Goal: Complete application form

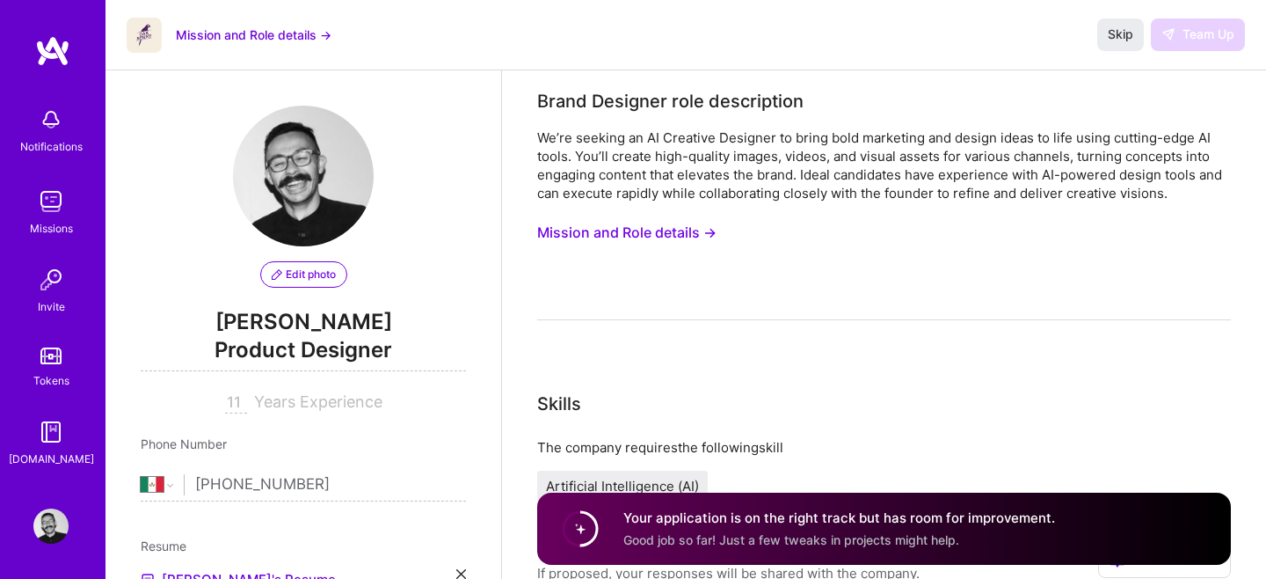
select select "MX"
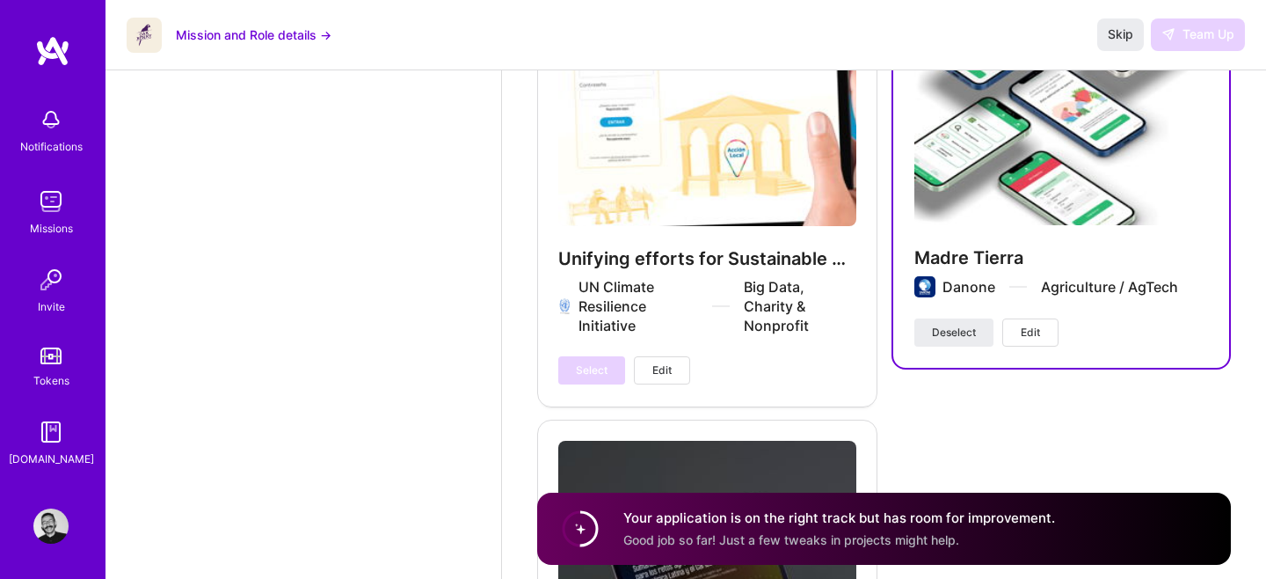
scroll to position [4003, 0]
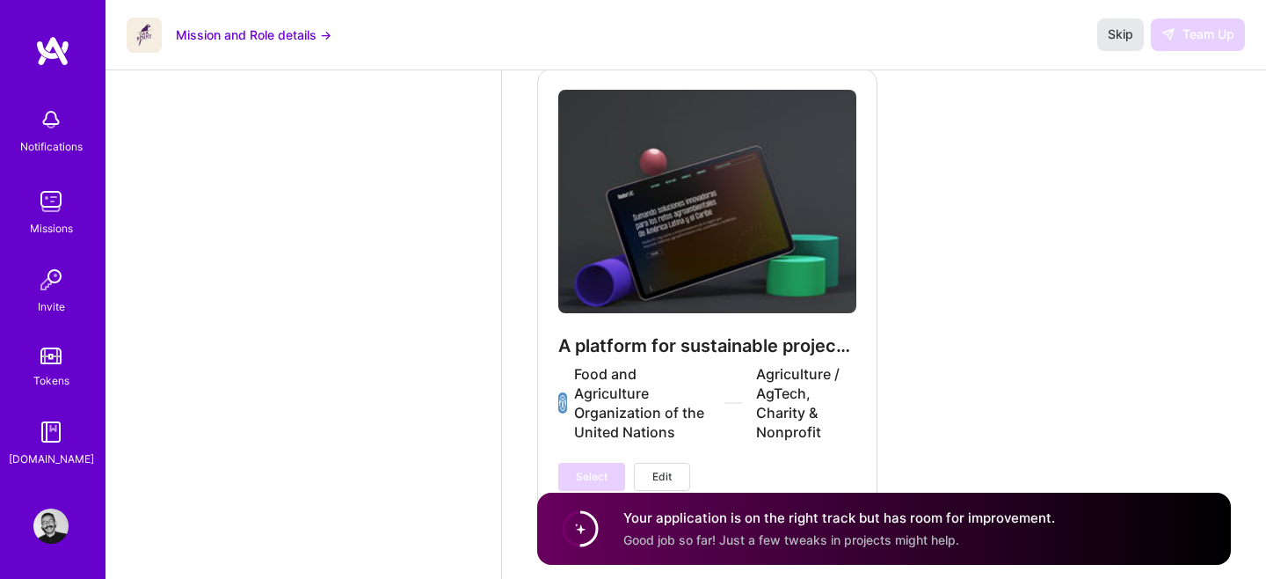
click at [1125, 31] on span "Skip" at bounding box center [1121, 35] width 26 height 18
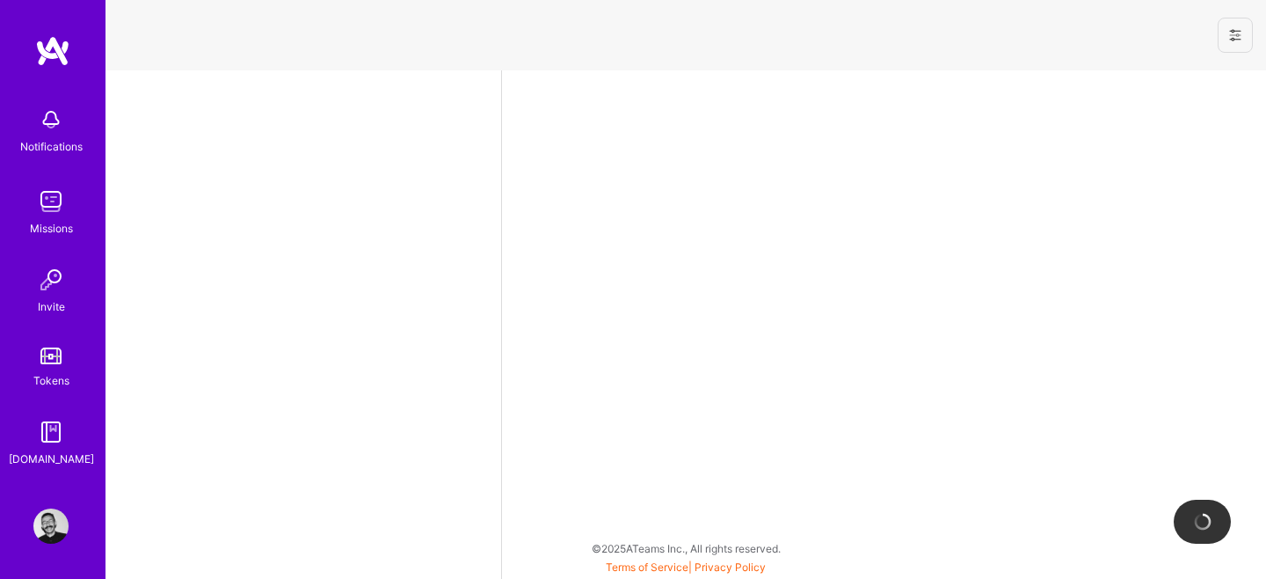
select select "MX"
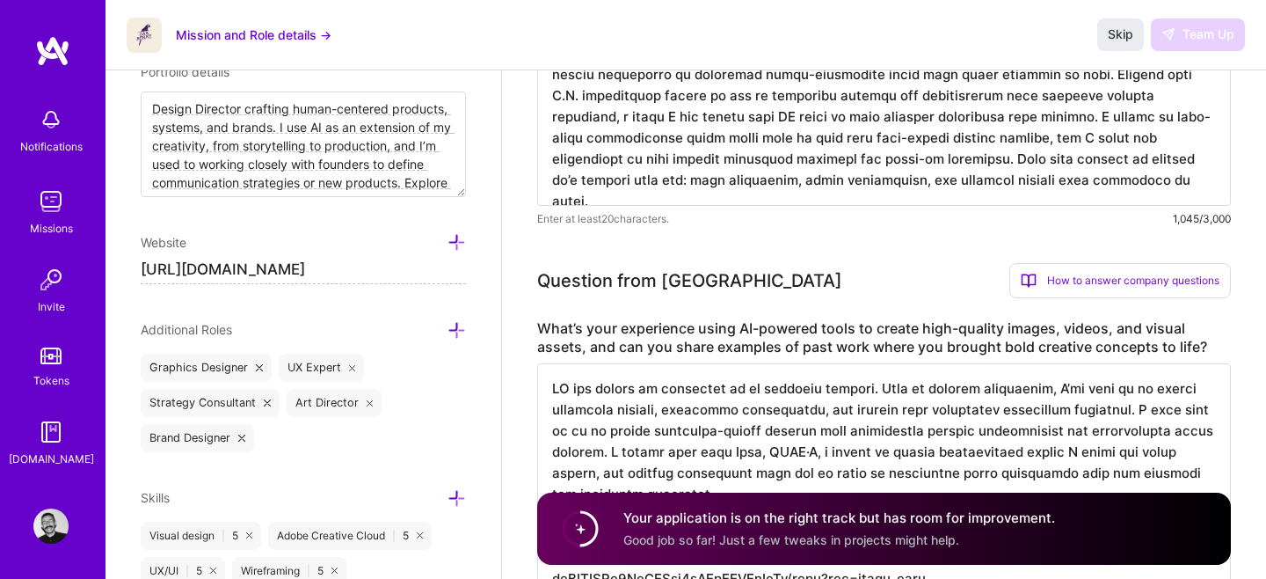
scroll to position [707, 0]
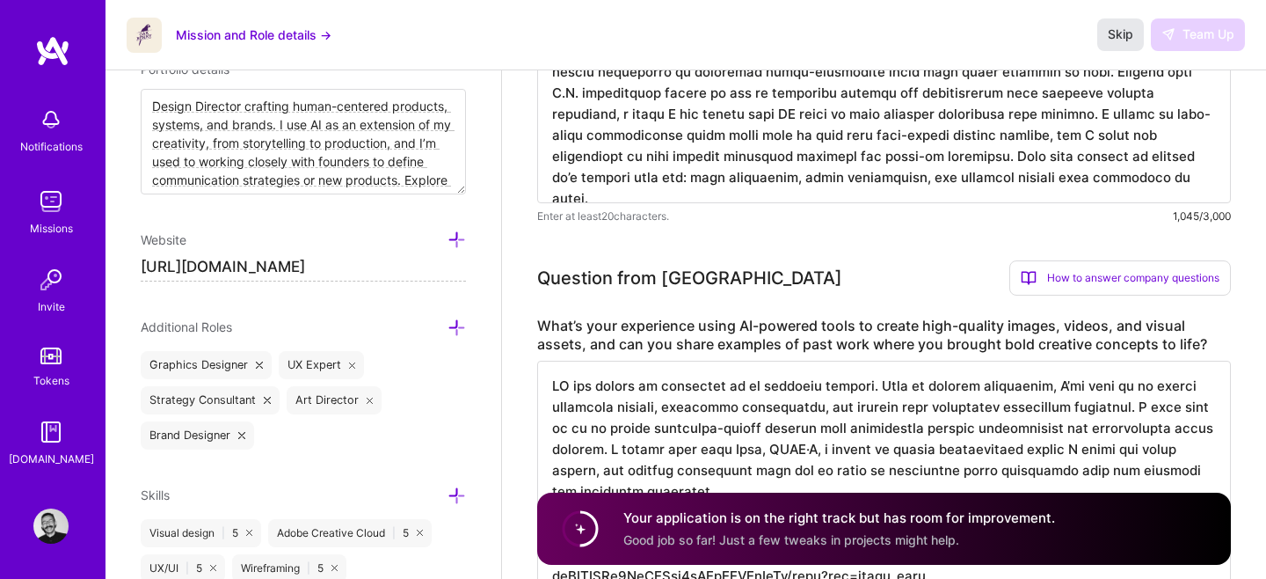
click at [1111, 23] on button "Skip" at bounding box center [1120, 34] width 47 height 32
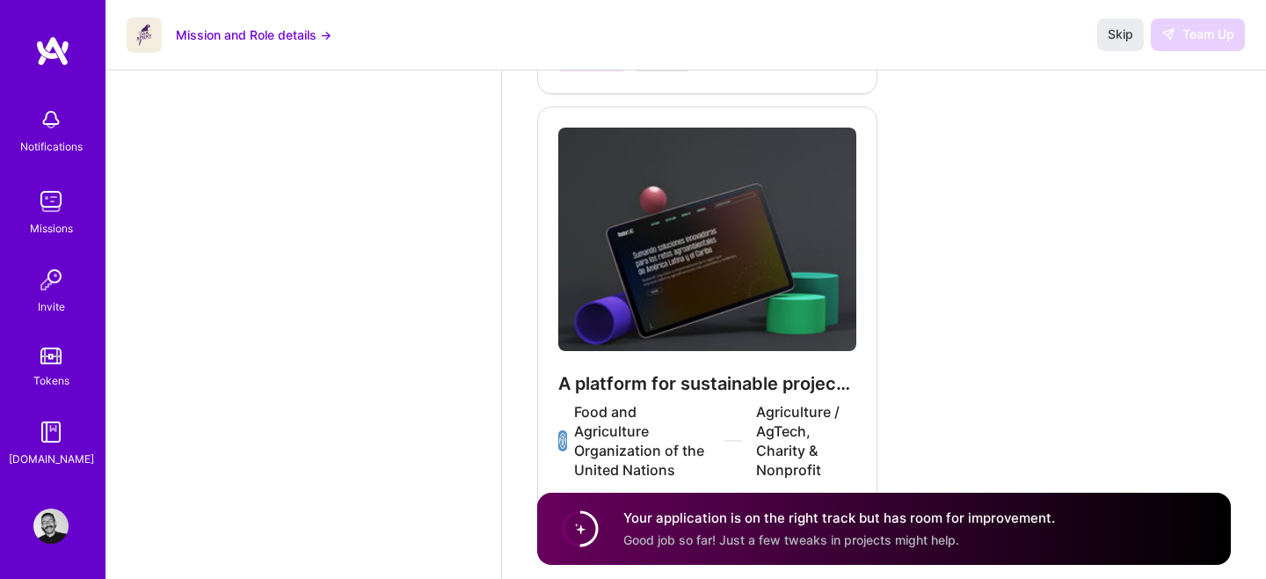
scroll to position [4003, 0]
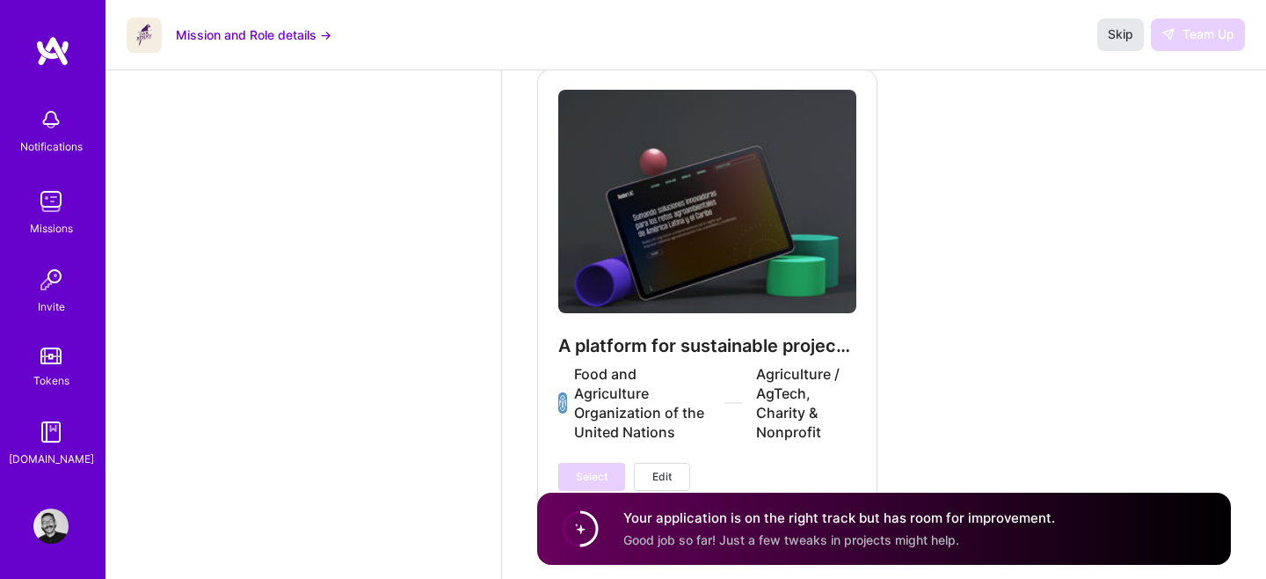
click at [1124, 38] on span "Skip" at bounding box center [1121, 35] width 26 height 18
click at [230, 33] on button "Mission and Role details →" at bounding box center [254, 35] width 156 height 18
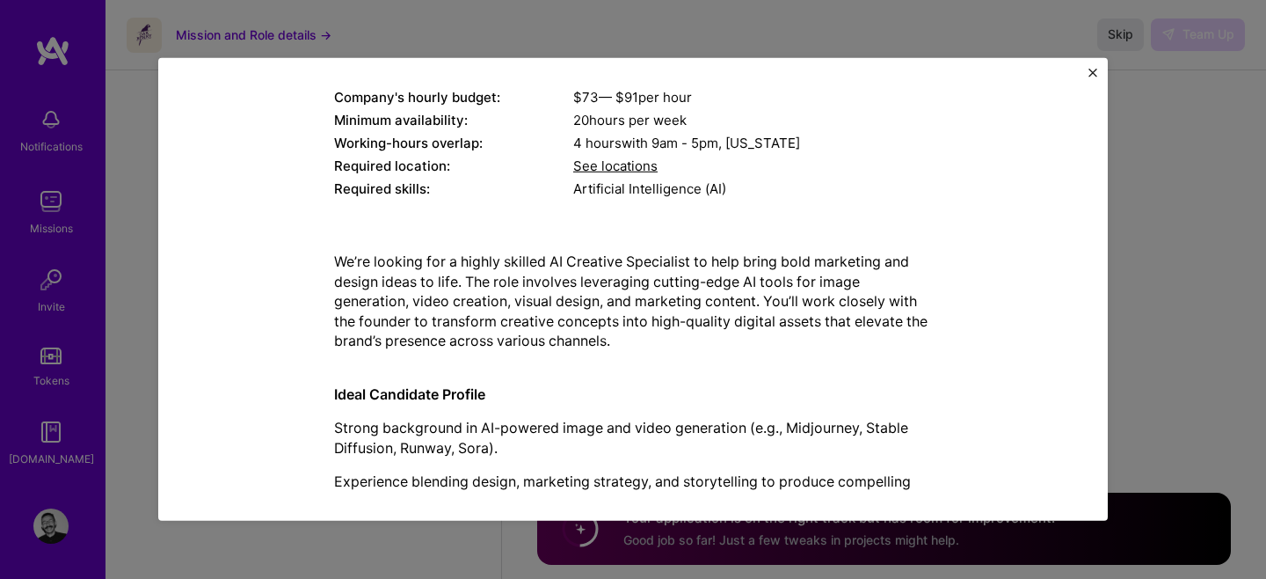
scroll to position [374, 0]
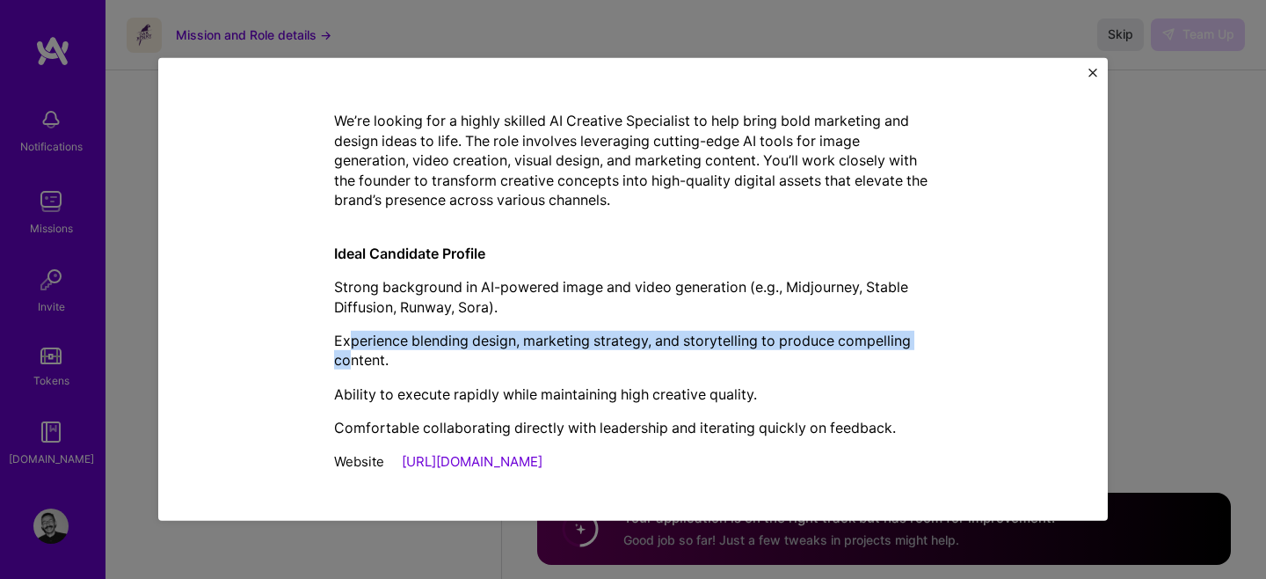
drag, startPoint x: 350, startPoint y: 339, endPoint x: 348, endPoint y: 361, distance: 22.1
click at [348, 361] on p "Experience blending design, marketing strategy, and storytelling to produce com…" at bounding box center [633, 351] width 598 height 40
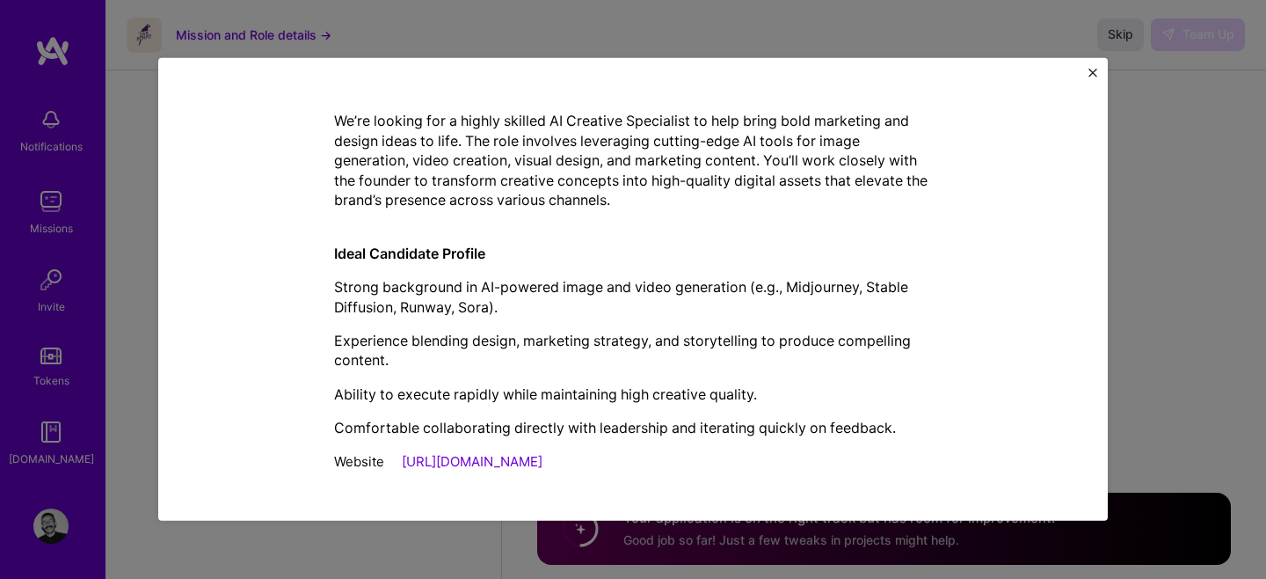
click at [1093, 70] on img "Close" at bounding box center [1093, 73] width 9 height 9
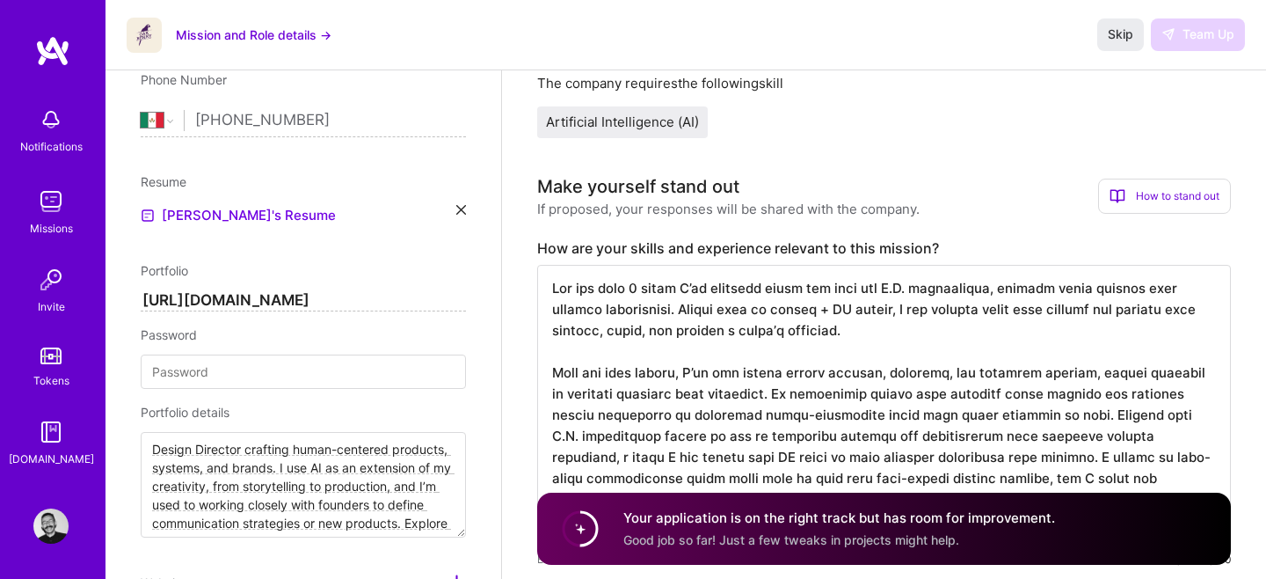
scroll to position [0, 0]
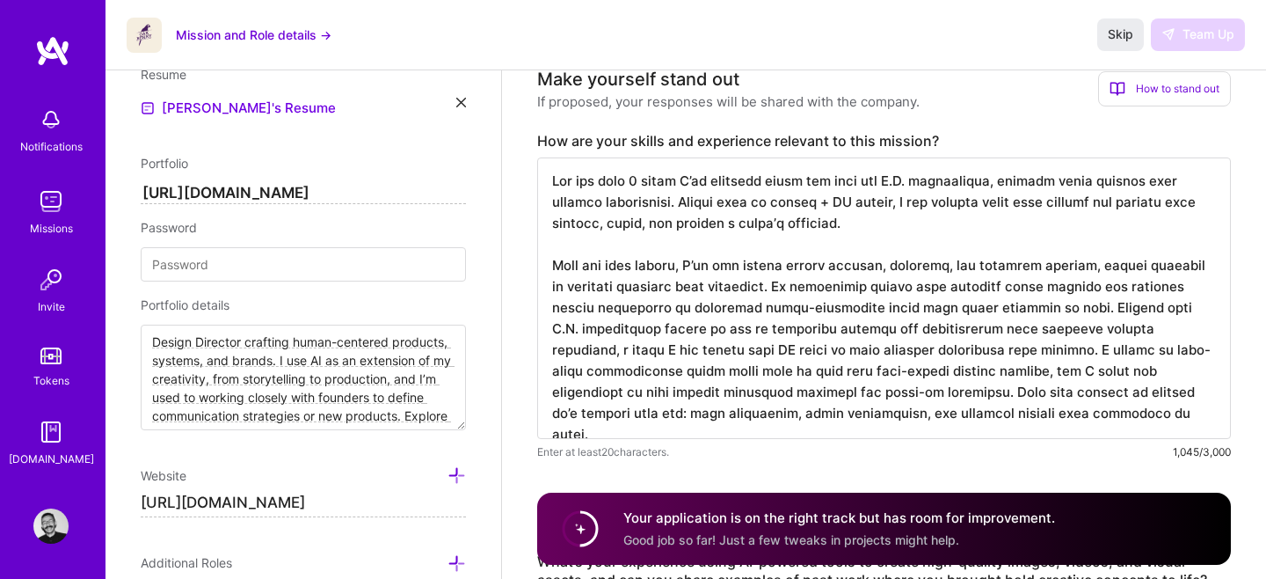
click at [751, 383] on textarea at bounding box center [884, 297] width 694 height 281
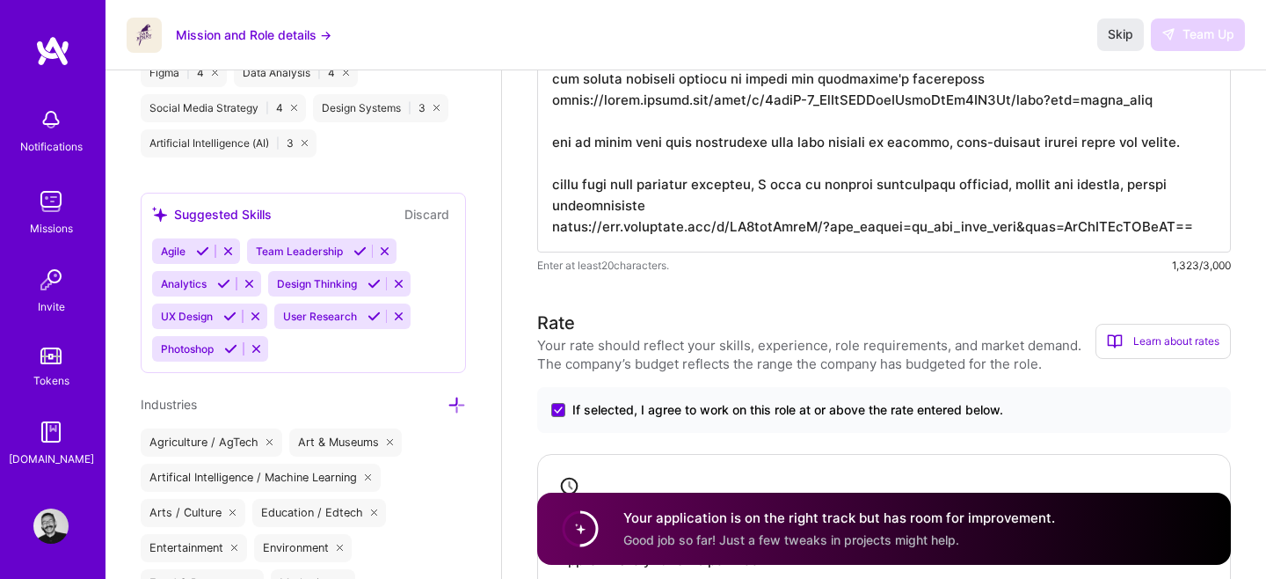
scroll to position [1306, 0]
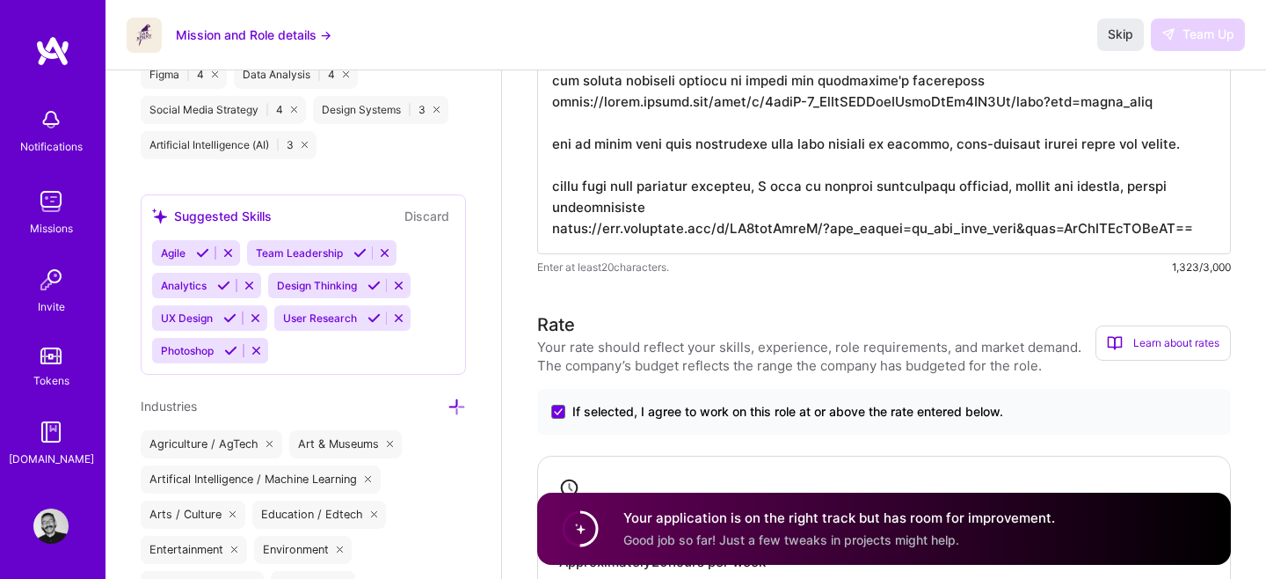
click at [191, 252] on div "Agile" at bounding box center [171, 253] width 39 height 26
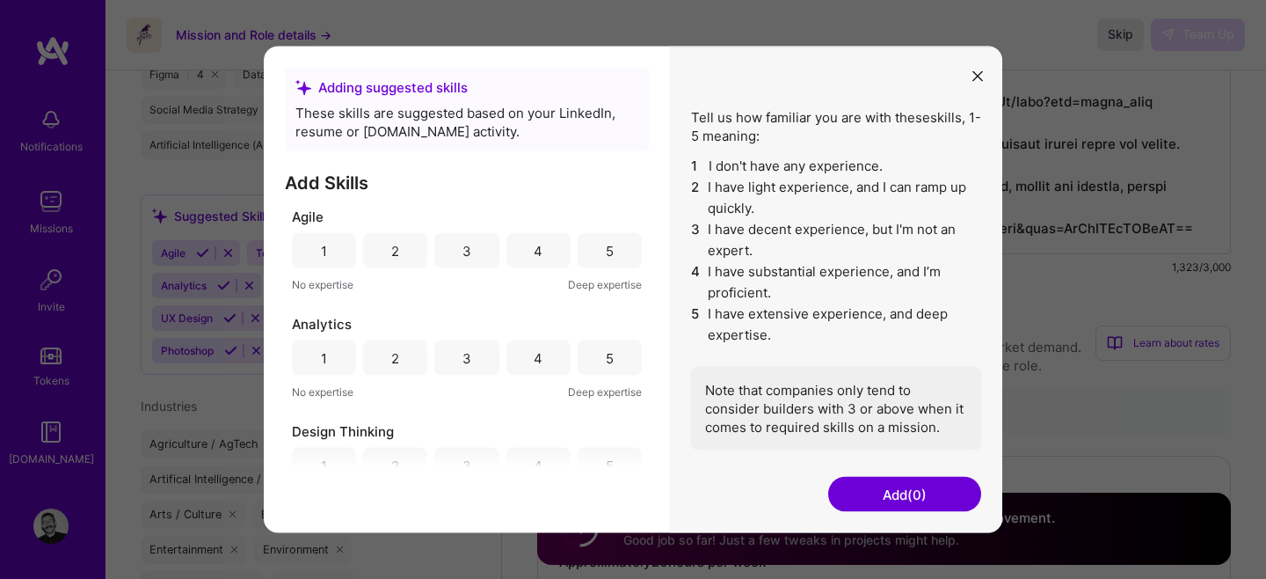
click at [606, 240] on div "5" at bounding box center [610, 250] width 64 height 35
click at [523, 366] on div "4" at bounding box center [539, 357] width 64 height 35
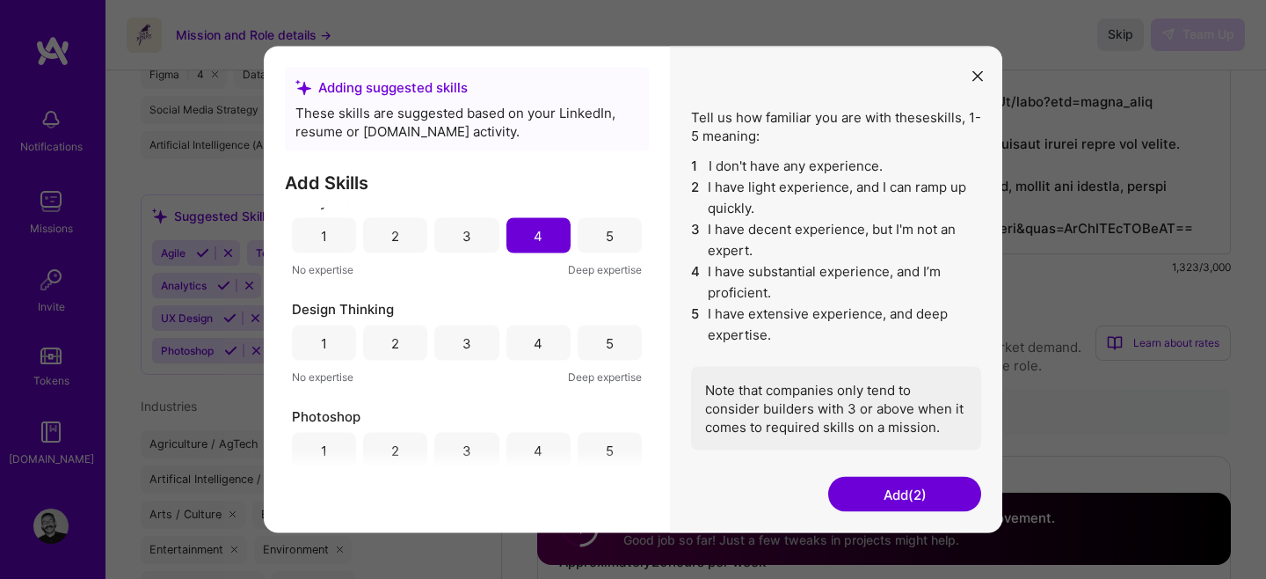
scroll to position [145, 0]
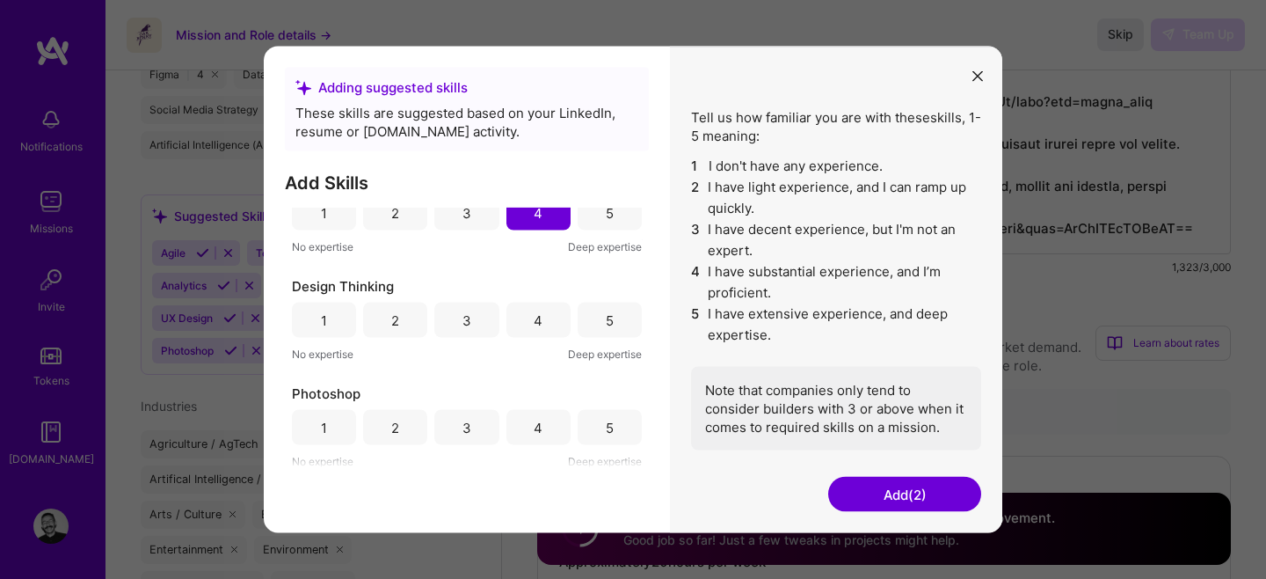
click at [596, 322] on div "5" at bounding box center [610, 320] width 64 height 35
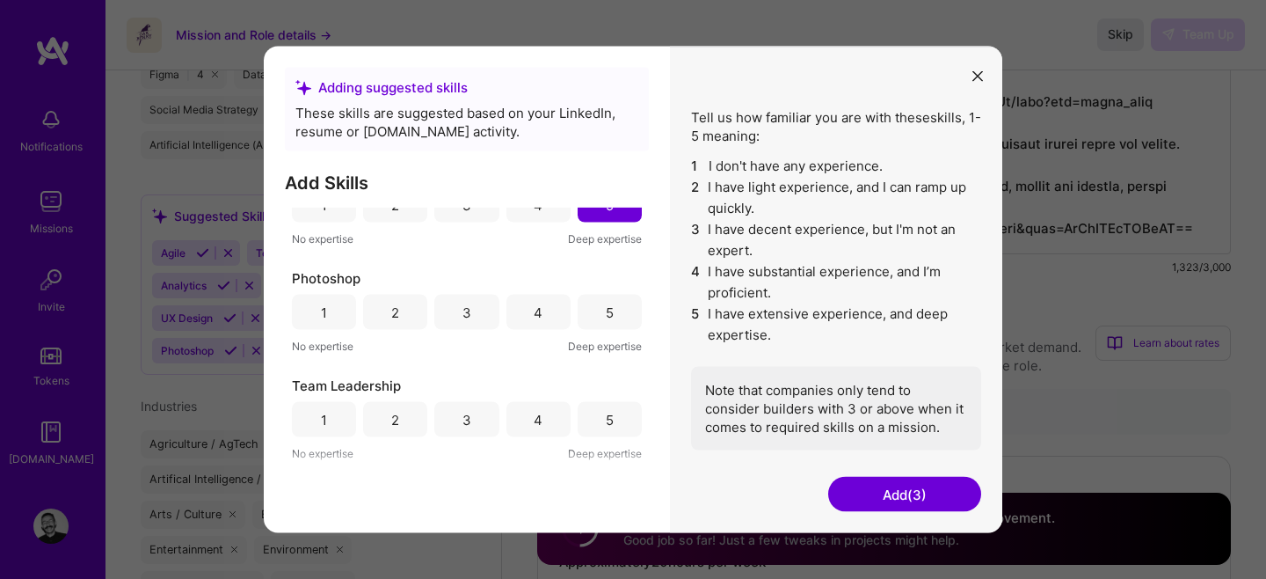
click at [608, 319] on div "5" at bounding box center [610, 312] width 64 height 35
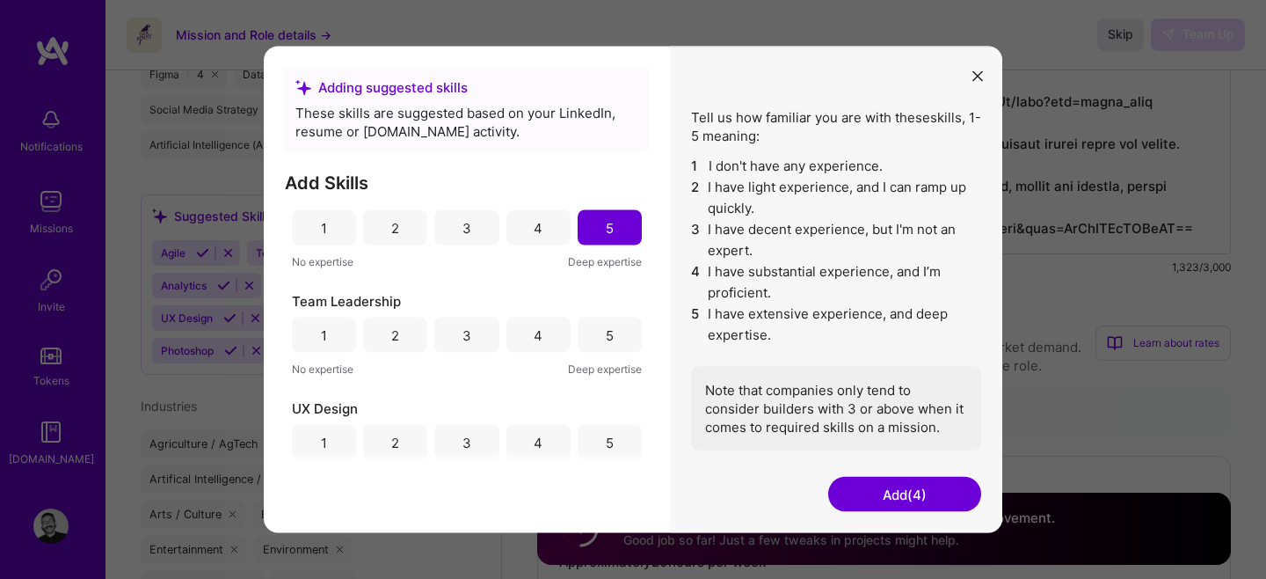
click at [606, 340] on div "5" at bounding box center [610, 334] width 8 height 18
click at [609, 339] on div "5" at bounding box center [610, 331] width 64 height 35
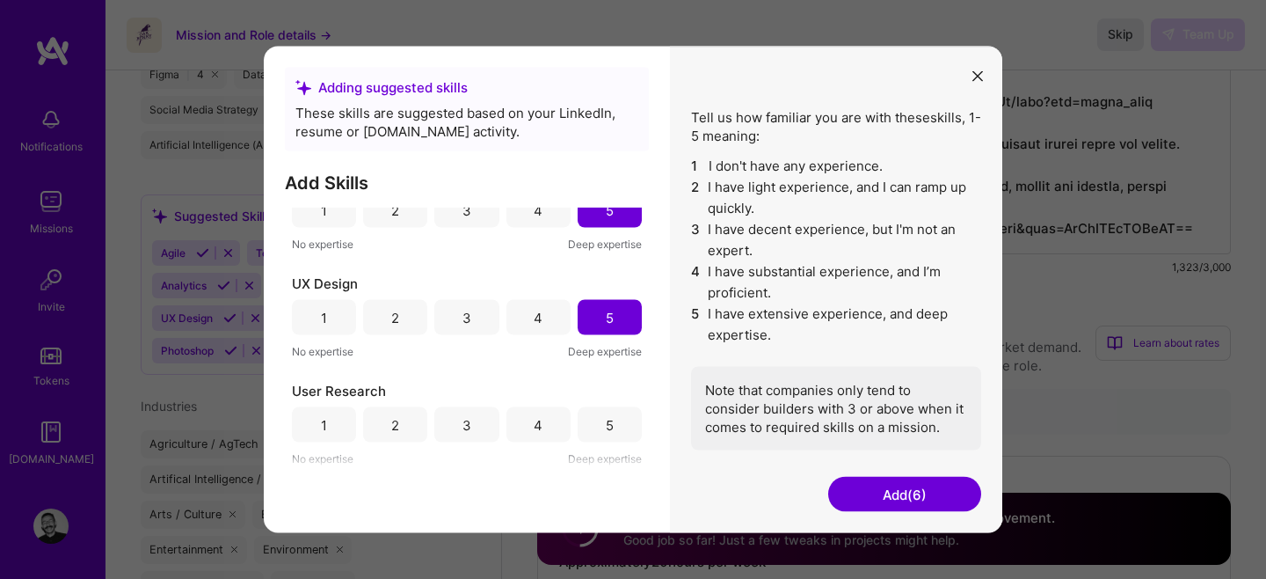
click at [598, 426] on div "5" at bounding box center [610, 424] width 64 height 35
click at [923, 496] on button "Add (7)" at bounding box center [904, 494] width 153 height 35
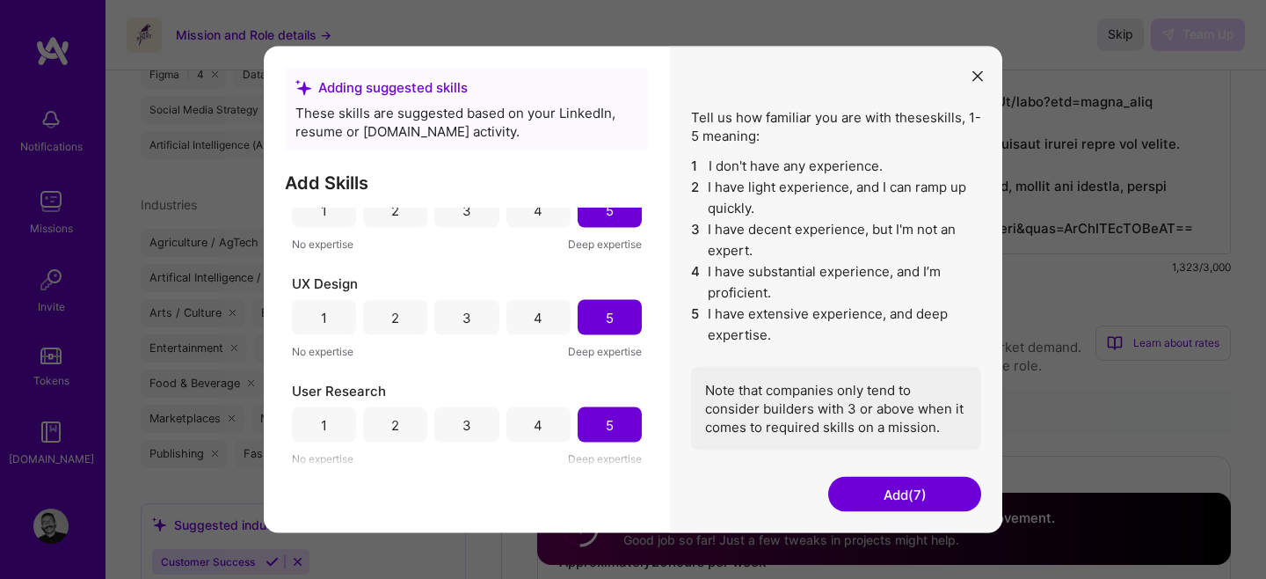
click at [914, 488] on button "Add (7)" at bounding box center [904, 494] width 153 height 35
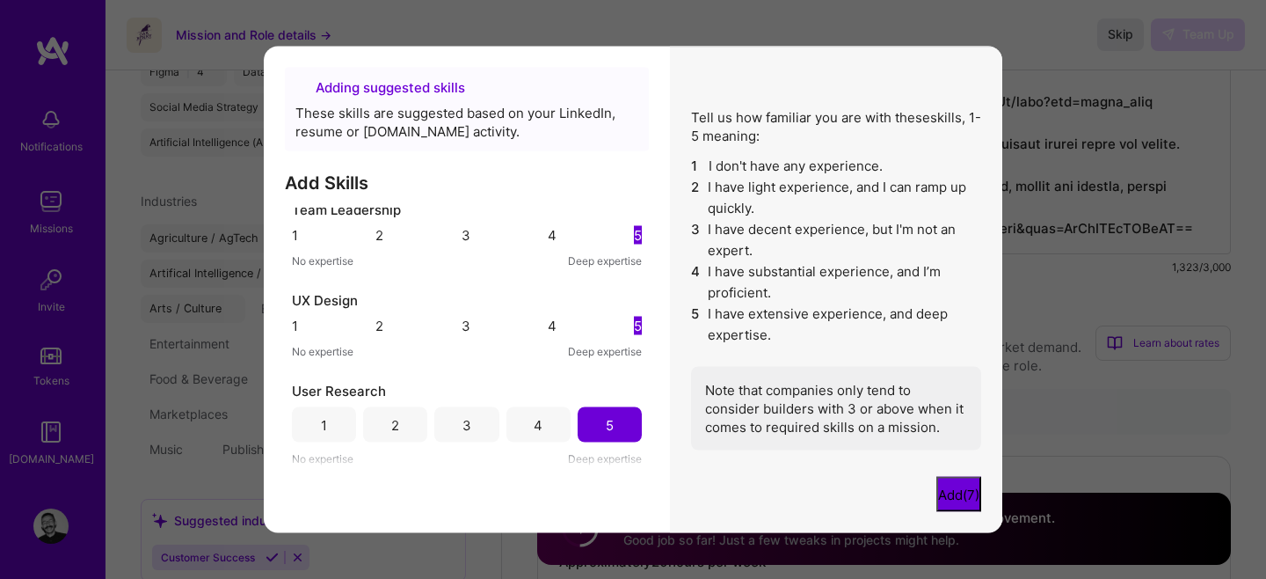
scroll to position [1184, 0]
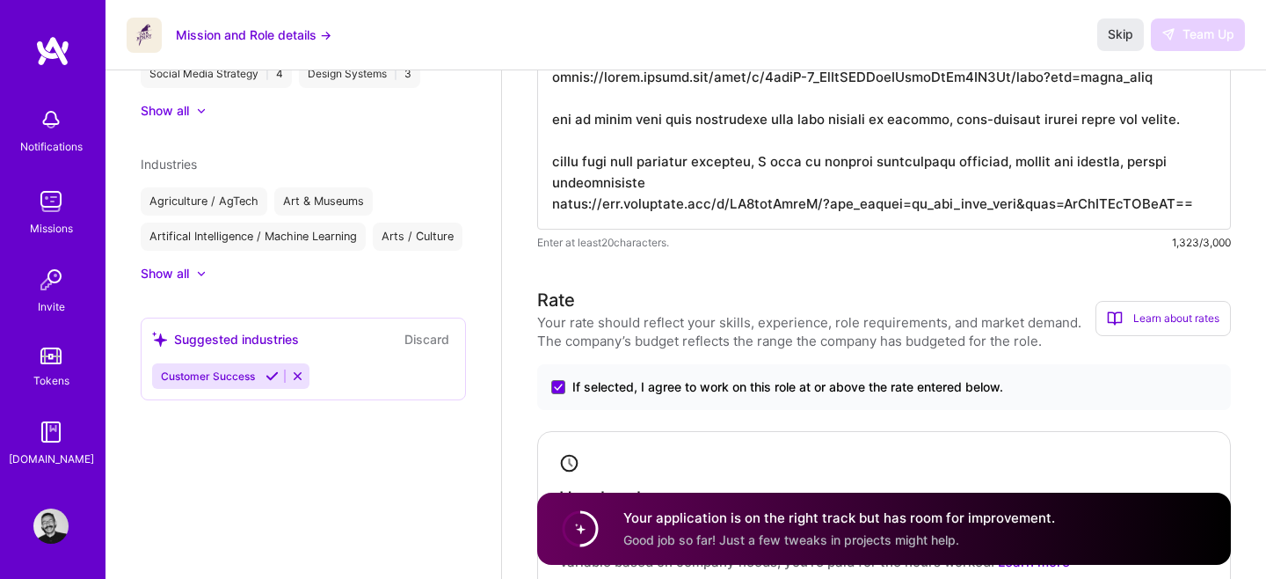
click at [218, 383] on span "Customer Success" at bounding box center [208, 375] width 94 height 13
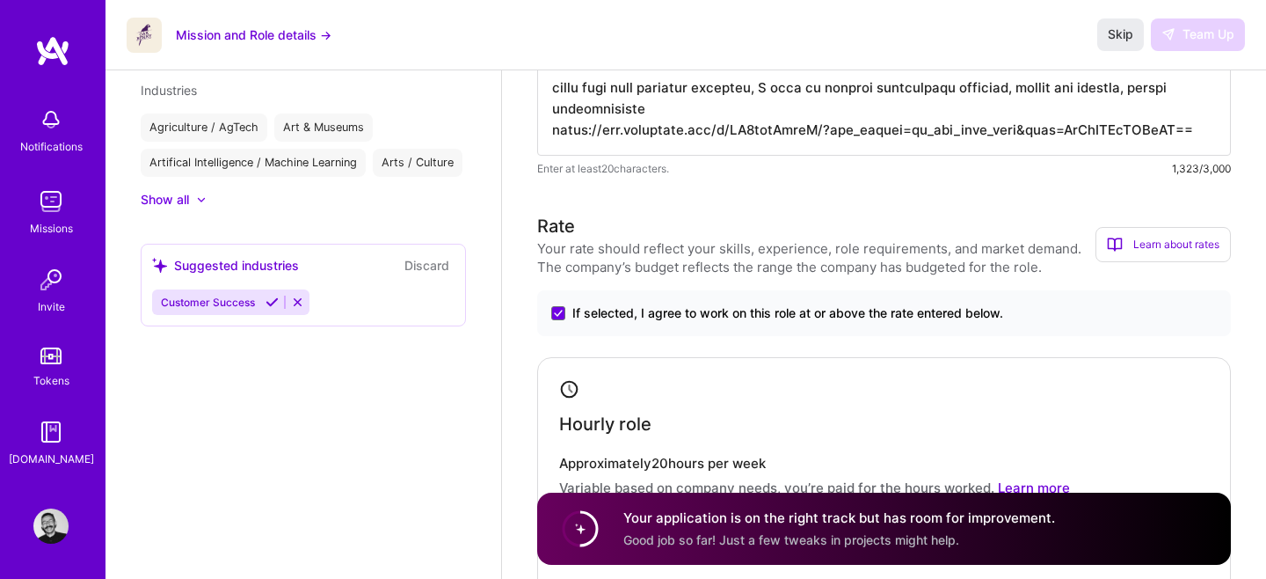
scroll to position [1268, 0]
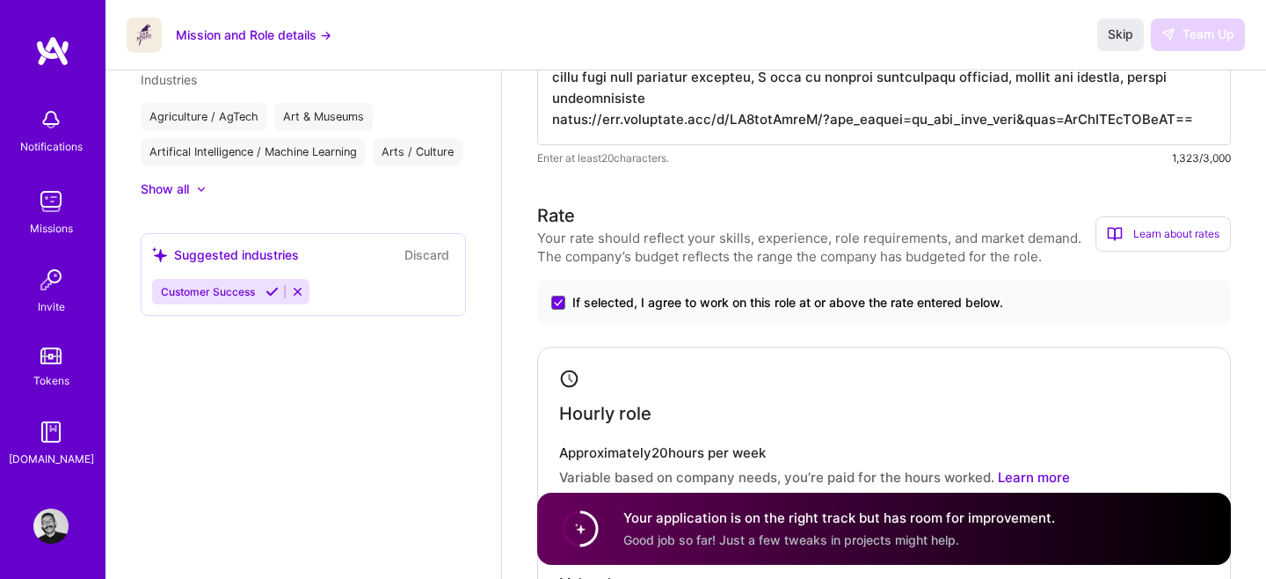
click at [202, 191] on icon at bounding box center [202, 189] width 6 height 4
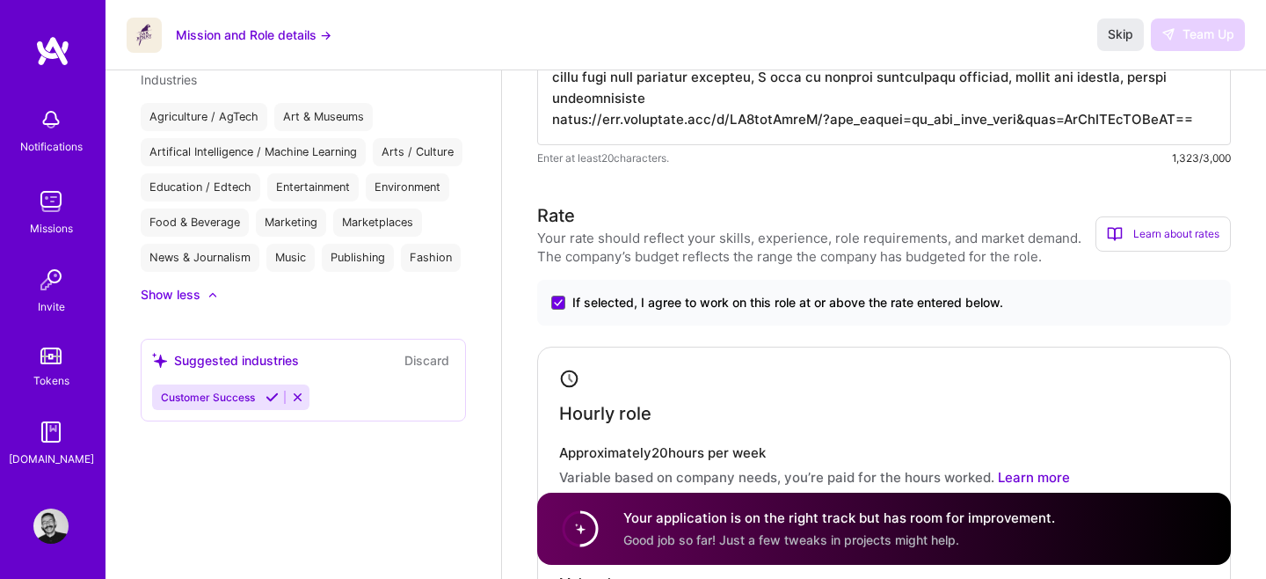
click at [273, 404] on icon at bounding box center [272, 396] width 13 height 13
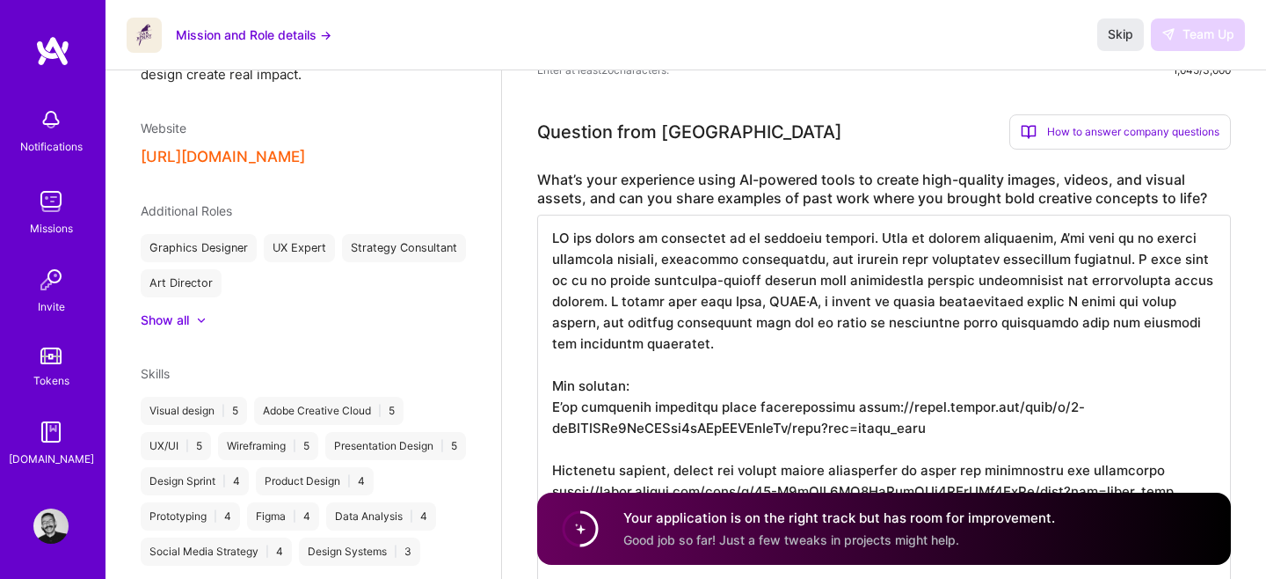
scroll to position [731, 0]
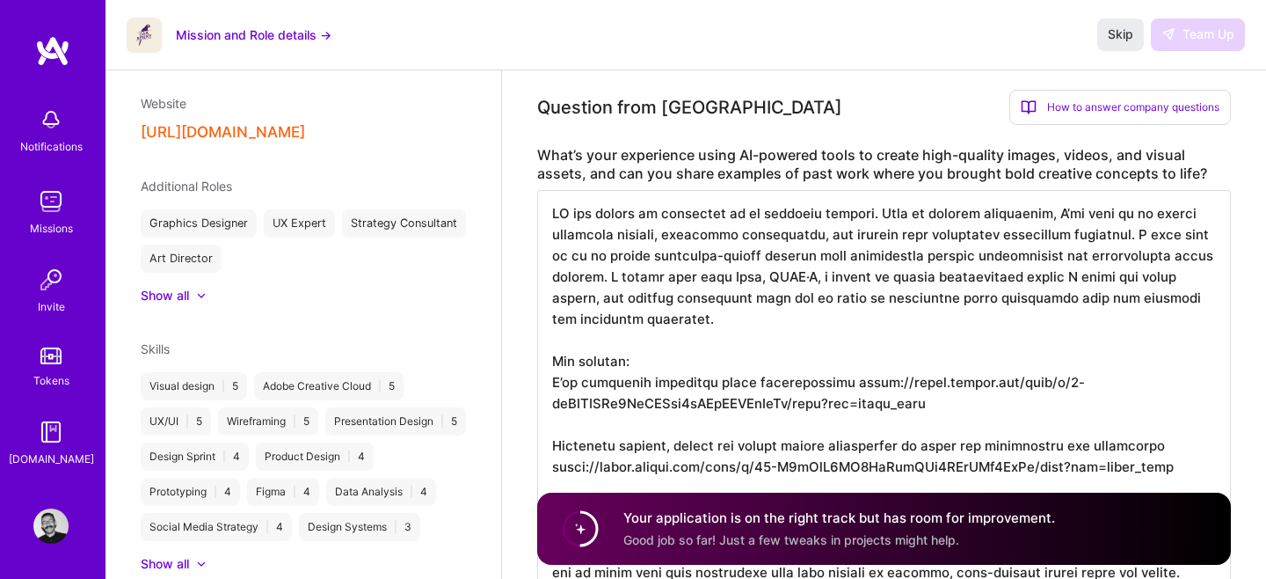
click at [201, 295] on icon at bounding box center [201, 295] width 9 height 5
click at [201, 295] on div at bounding box center [203, 296] width 7 height 18
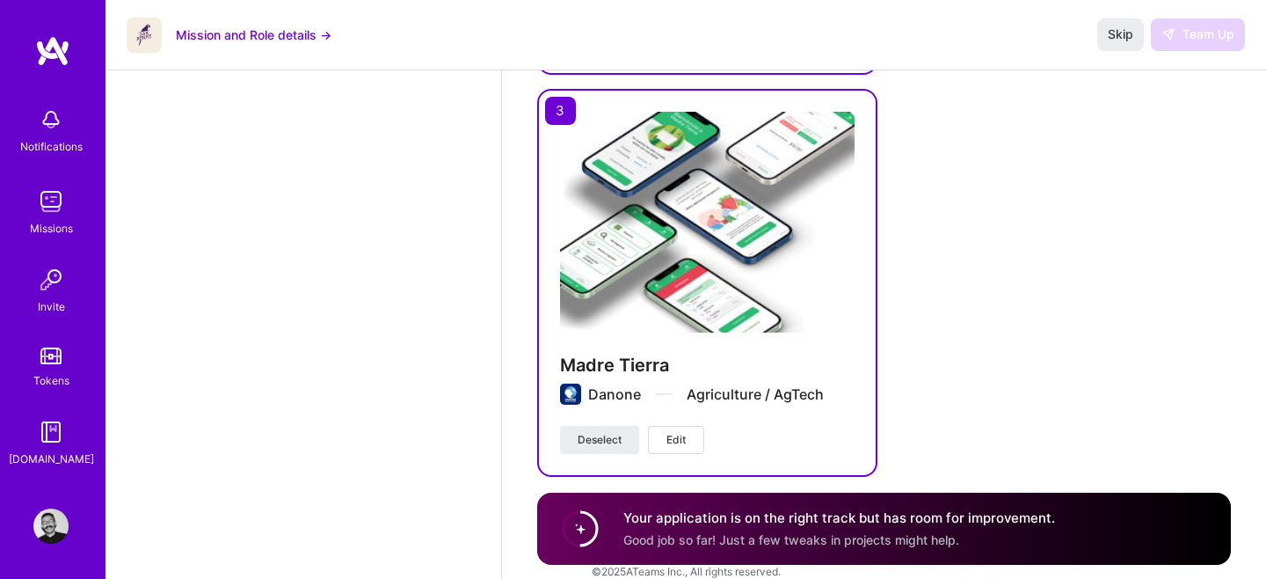
scroll to position [2895, 0]
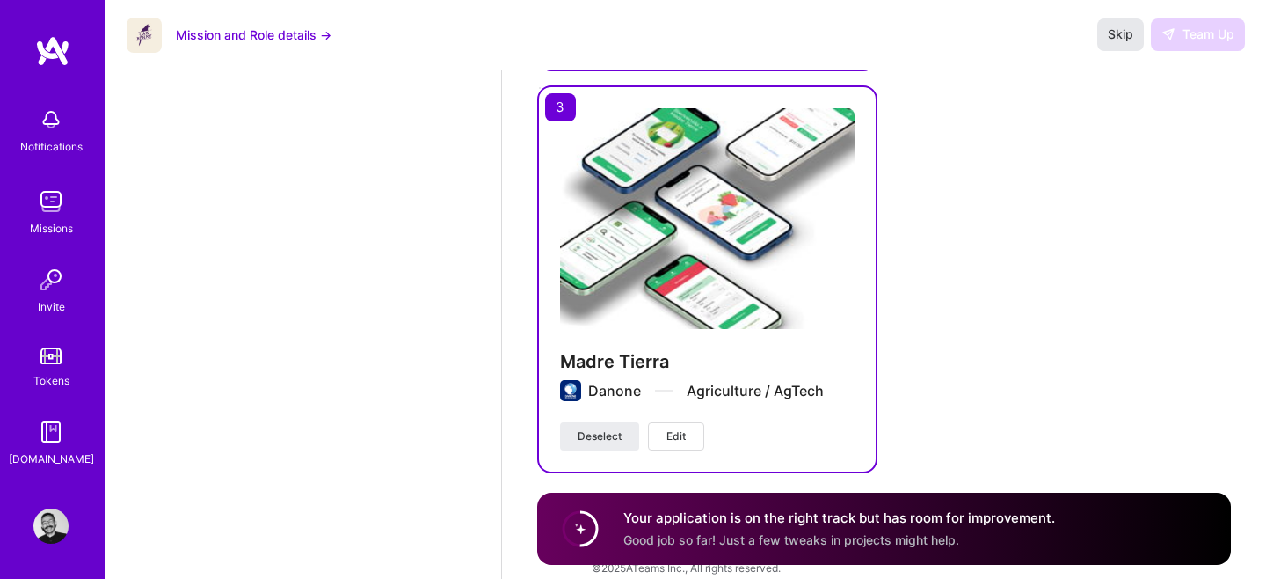
click at [1118, 26] on span "Skip" at bounding box center [1121, 35] width 26 height 18
click at [1125, 42] on span "Skip" at bounding box center [1121, 35] width 26 height 18
click at [1183, 40] on div "Skip Team Up" at bounding box center [1171, 34] width 148 height 32
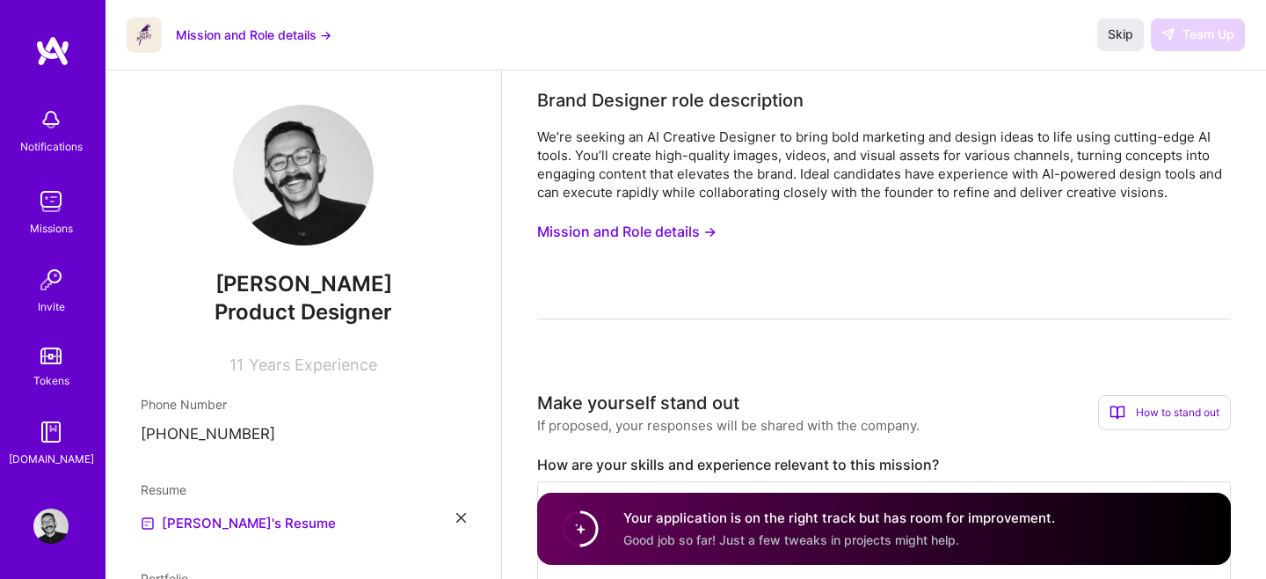
scroll to position [0, 0]
click at [1126, 29] on span "Skip" at bounding box center [1121, 35] width 26 height 18
